Goal: Check status: Check status

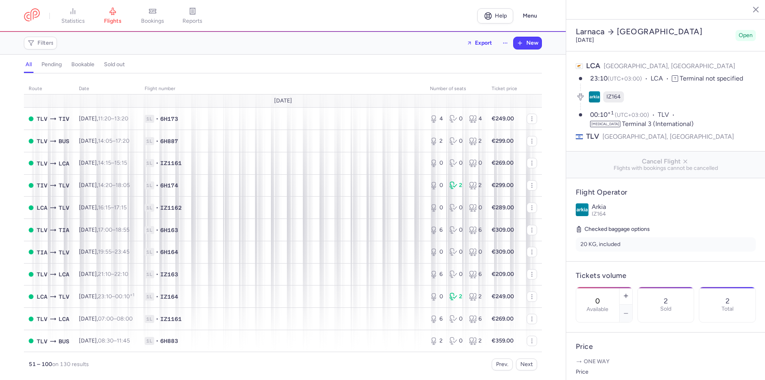
select select "hours"
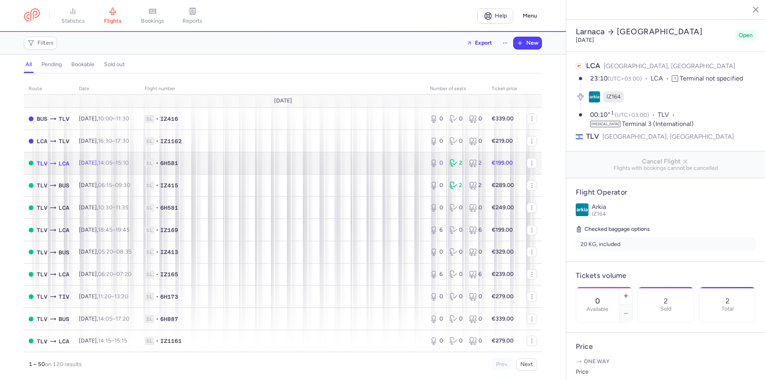
click at [260, 165] on span "1L • 6H581" at bounding box center [283, 163] width 276 height 8
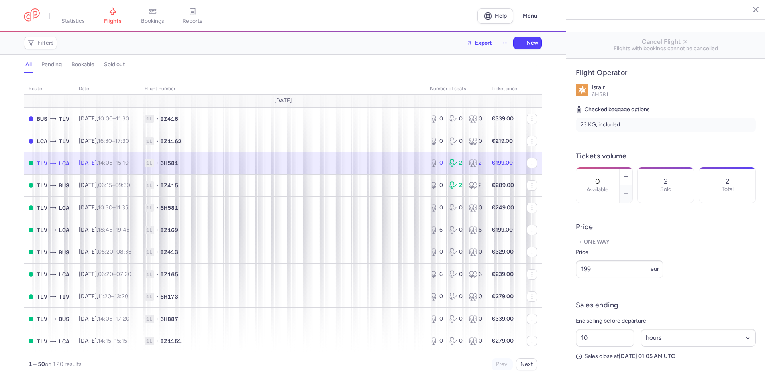
scroll to position [199, 0]
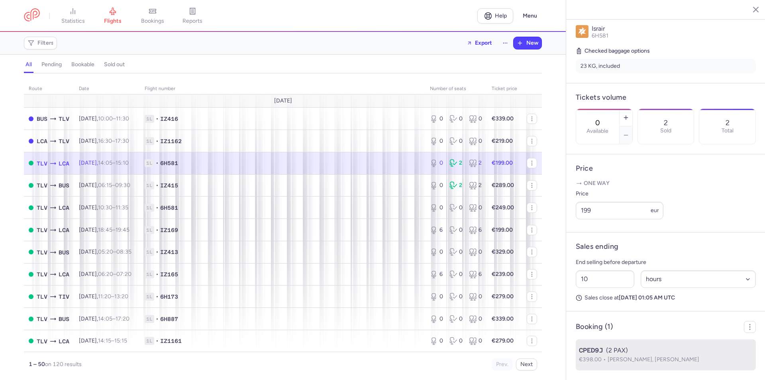
click at [622, 354] on div "CPED9J (2 PAX)" at bounding box center [666, 351] width 174 height 10
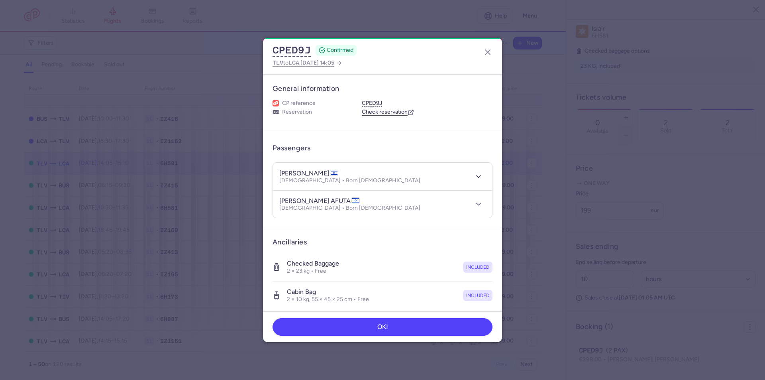
drag, startPoint x: 310, startPoint y: 175, endPoint x: 336, endPoint y: 173, distance: 26.3
click at [336, 173] on h4 "[PERSON_NAME]" at bounding box center [308, 173] width 59 height 8
copy h4 "[PERSON_NAME]"
click at [496, 287] on article "Ancillaries Checked baggage 2 × 23 kg • Free included Cabin bag 2 × 10 kg, 55 ×…" at bounding box center [382, 273] width 239 height 91
drag, startPoint x: 308, startPoint y: 174, endPoint x: 271, endPoint y: 173, distance: 36.7
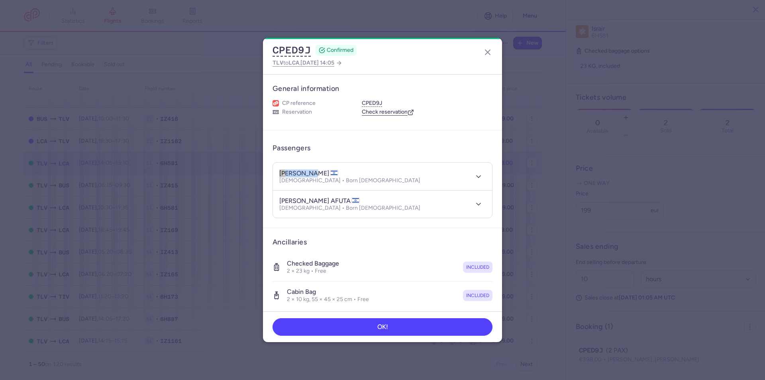
click at [269, 173] on article "Passengers [PERSON_NAME] [DEMOGRAPHIC_DATA] • Born [DEMOGRAPHIC_DATA] [PERSON_N…" at bounding box center [382, 179] width 239 height 98
copy h4 "[PERSON_NAME]"
click at [487, 278] on article "Ancillaries Checked baggage 2 × 23 kg • Free included Cabin bag 2 × 10 kg, 55 ×…" at bounding box center [382, 273] width 239 height 91
drag, startPoint x: 310, startPoint y: 173, endPoint x: 338, endPoint y: 174, distance: 27.5
click at [338, 174] on h4 "[PERSON_NAME]" at bounding box center [308, 173] width 59 height 8
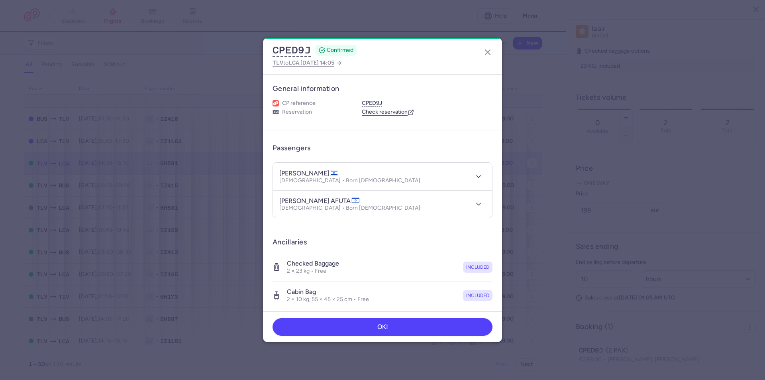
copy h4 "[PERSON_NAME]"
click at [495, 270] on article "Ancillaries Checked baggage 2 × 23 kg • Free included Cabin bag 2 × 10 kg, 55 ×…" at bounding box center [382, 273] width 239 height 91
drag, startPoint x: 297, startPoint y: 198, endPoint x: 345, endPoint y: 199, distance: 48.6
click at [345, 199] on h4 "[PERSON_NAME] AFUTA" at bounding box center [319, 201] width 81 height 8
copy h4 "MAYMON AFUTA"
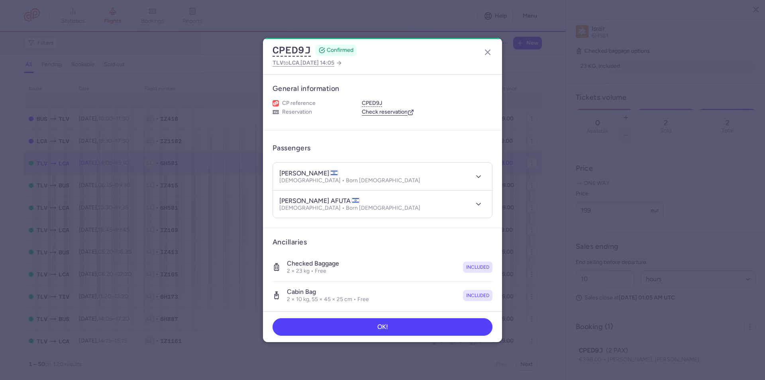
click at [496, 283] on article "Ancillaries Checked baggage 2 × 23 kg • Free included Cabin bag 2 × 10 kg, 55 ×…" at bounding box center [382, 273] width 239 height 91
drag, startPoint x: 291, startPoint y: 200, endPoint x: 268, endPoint y: 199, distance: 23.5
click at [268, 199] on article "Passengers [PERSON_NAME] [DEMOGRAPHIC_DATA] • Born [DEMOGRAPHIC_DATA] [PERSON_N…" at bounding box center [382, 179] width 239 height 98
copy h4 "[PERSON_NAME]"
click at [490, 280] on article "Ancillaries Checked baggage 2 × 23 kg • Free included Cabin bag 2 × 10 kg, 55 ×…" at bounding box center [382, 273] width 239 height 91
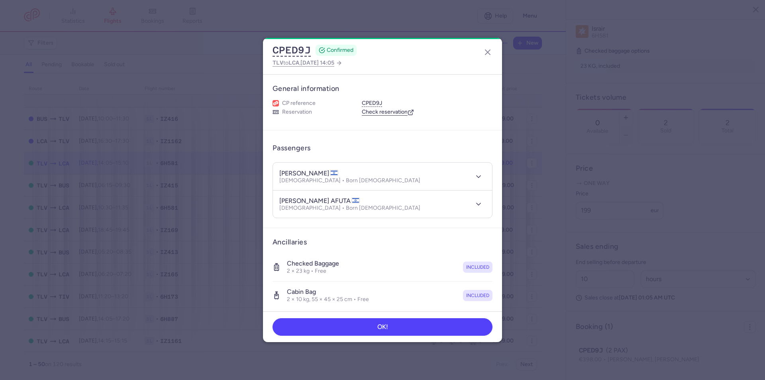
scroll to position [116, 0]
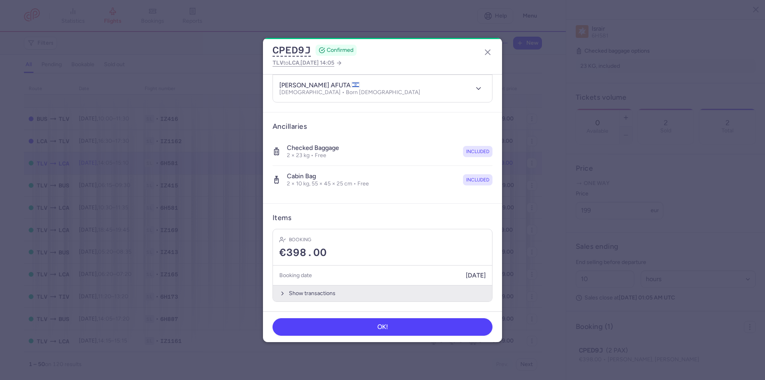
click at [330, 295] on button "Show transactions" at bounding box center [382, 293] width 219 height 16
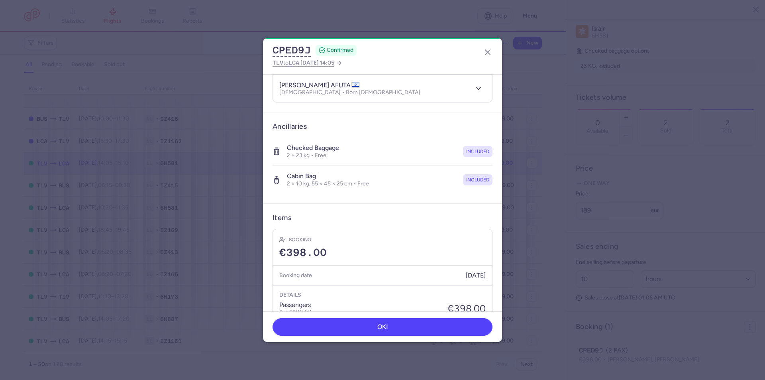
scroll to position [235, 0]
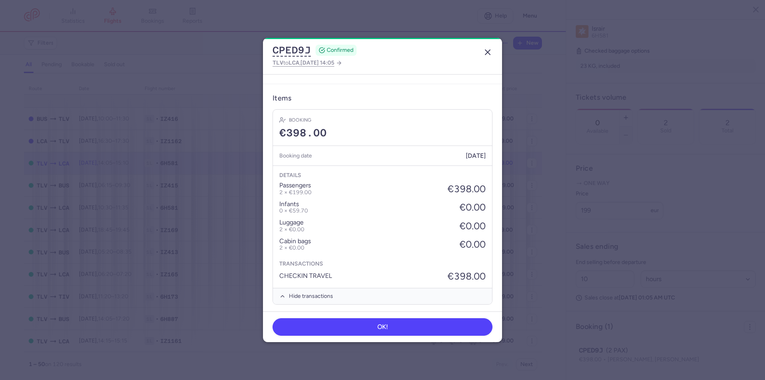
click at [489, 52] on icon "button" at bounding box center [488, 52] width 10 height 10
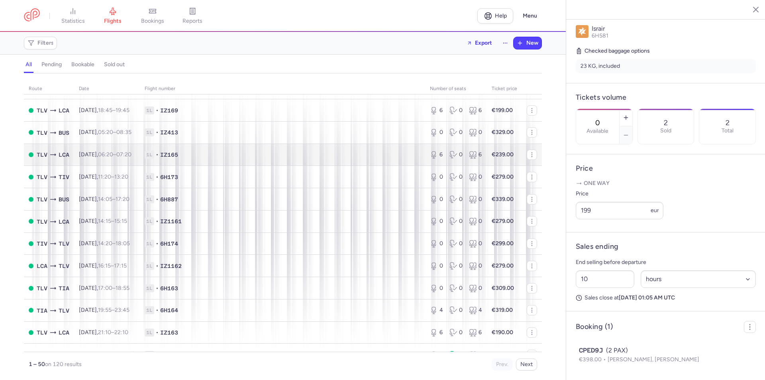
scroll to position [159, 0]
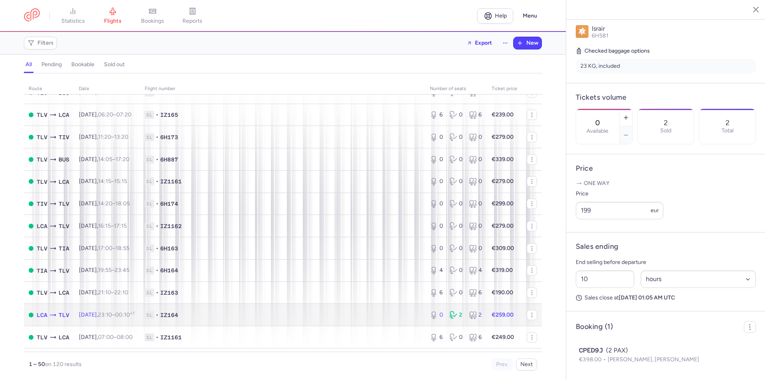
click at [378, 311] on span "1L • IZ164" at bounding box center [283, 315] width 276 height 8
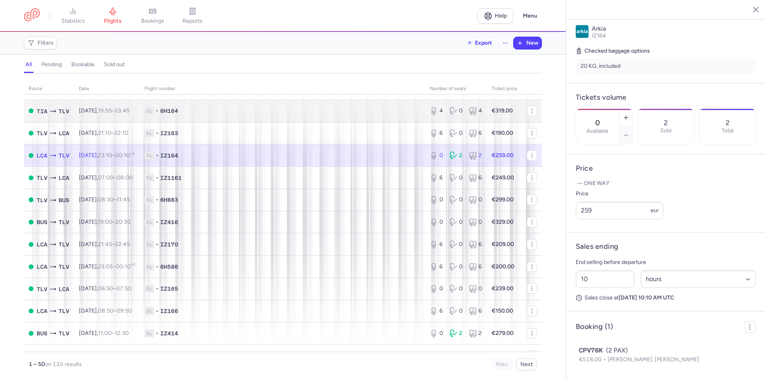
scroll to position [359, 0]
